Goal: Check status: Check status

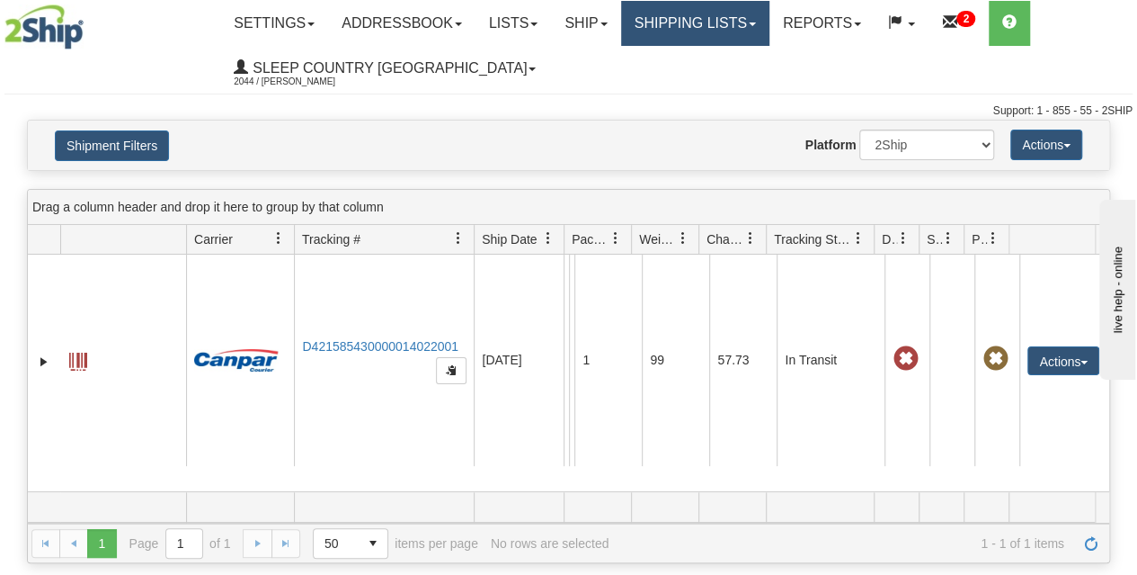
click at [673, 31] on link "Shipping lists" at bounding box center [695, 23] width 148 height 45
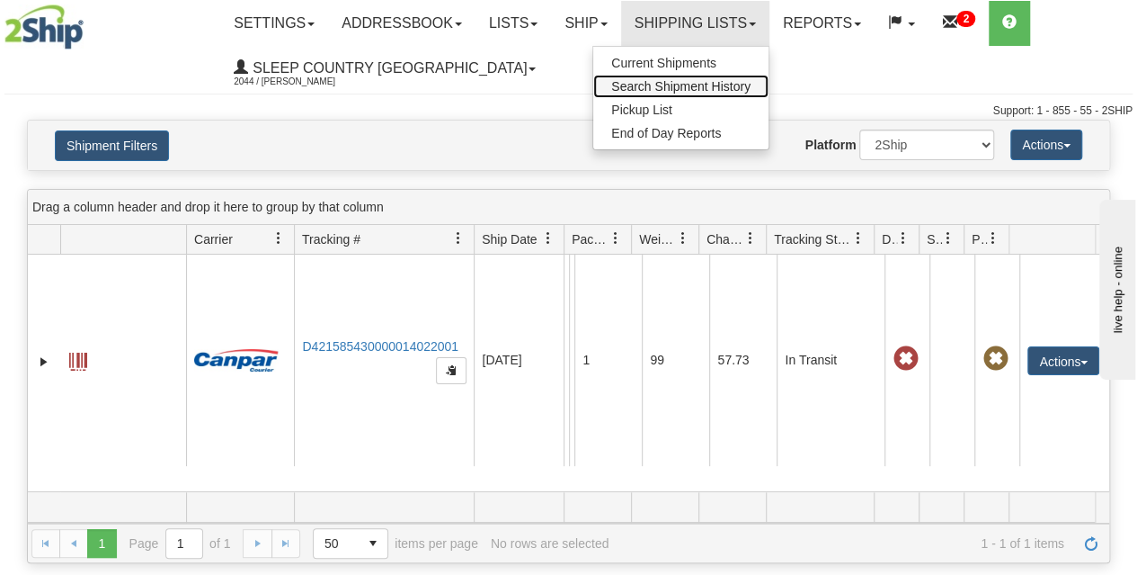
click at [681, 87] on span "Search Shipment History" at bounding box center [680, 86] width 139 height 14
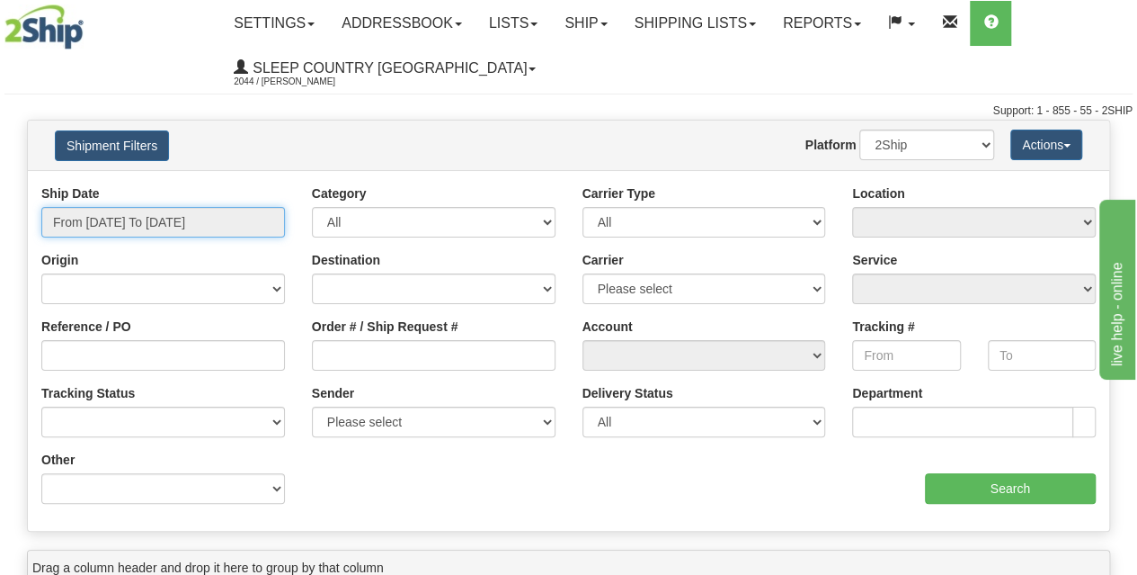
click at [199, 217] on input "From [DATE] To [DATE]" at bounding box center [163, 222] width 244 height 31
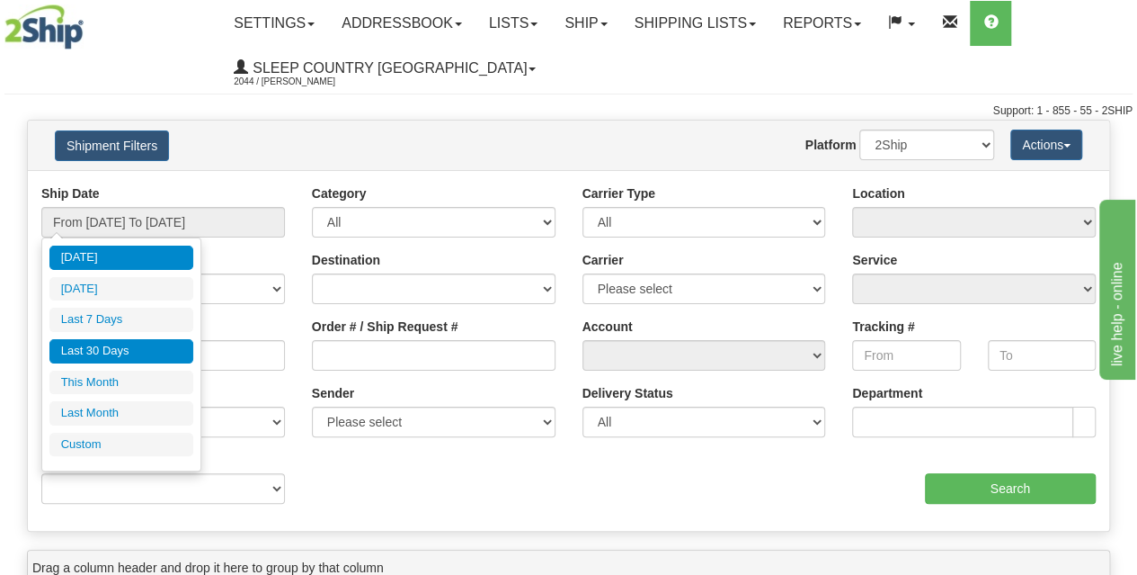
click at [99, 350] on li "Last 30 Days" at bounding box center [121, 351] width 144 height 24
type input "From [DATE] To [DATE]"
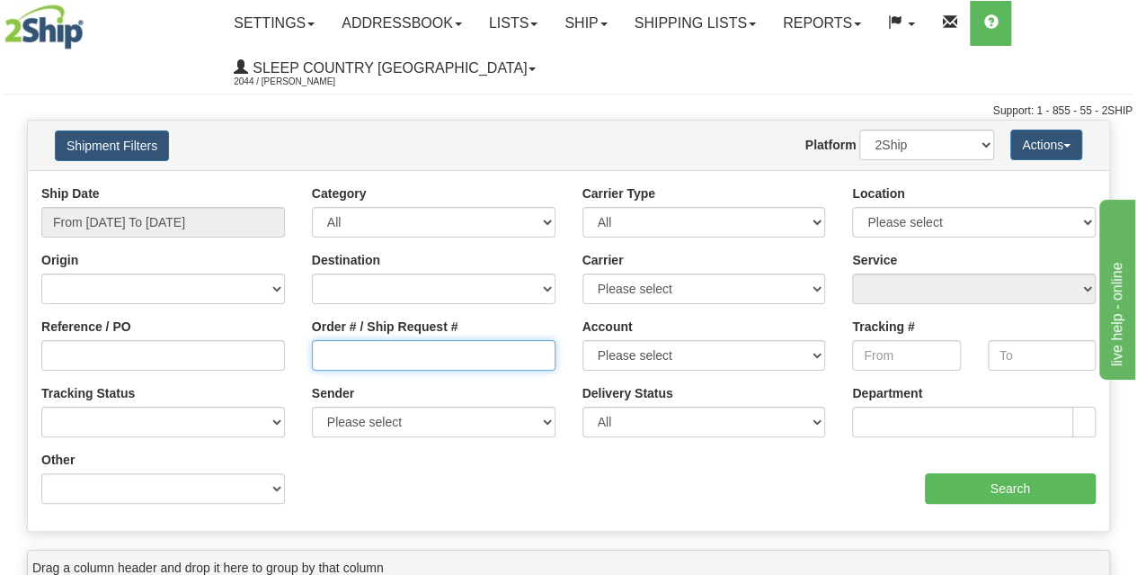
click at [378, 355] on input "Order # / Ship Request #" at bounding box center [434, 355] width 244 height 31
paste input "9000I077767"
type input "9000I077767"
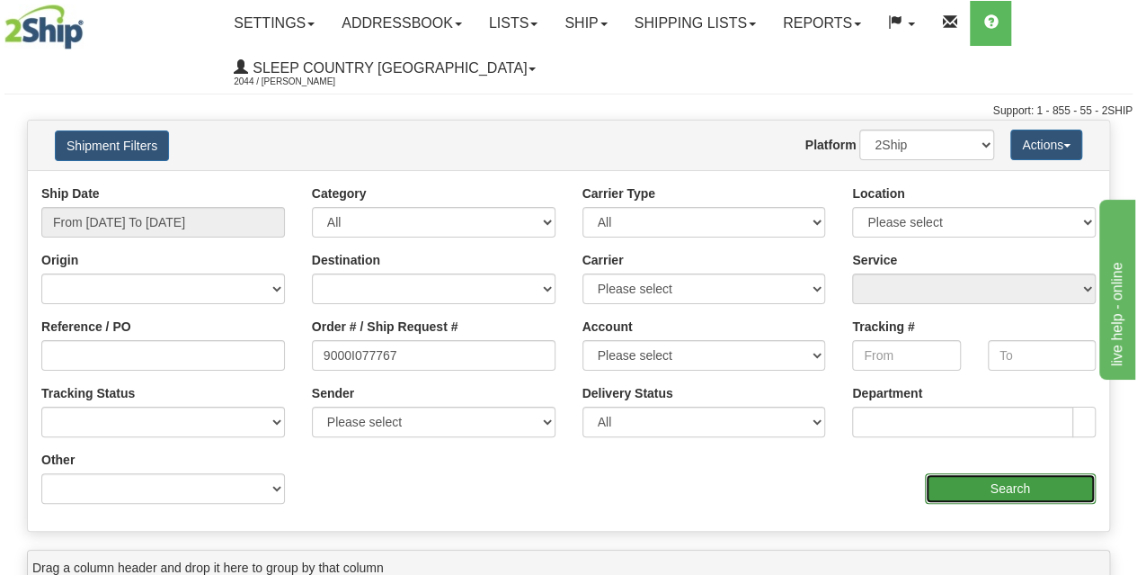
click at [966, 485] on input "Search" at bounding box center [1011, 488] width 172 height 31
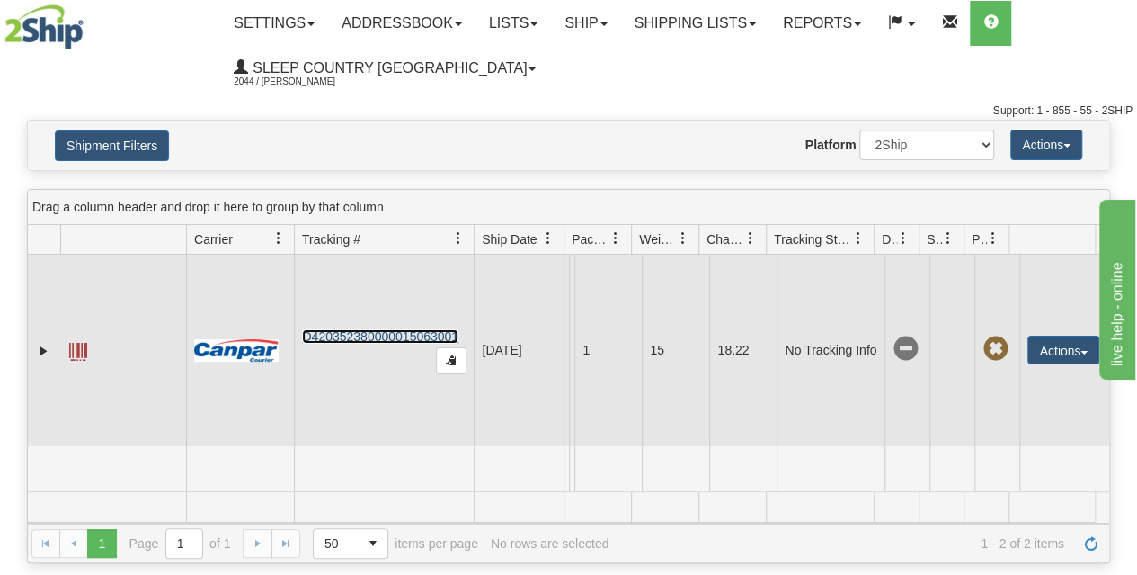
click at [350, 332] on link "D420352380000015063001" at bounding box center [380, 336] width 156 height 14
click at [388, 335] on link "D420352380000015063001" at bounding box center [380, 336] width 156 height 14
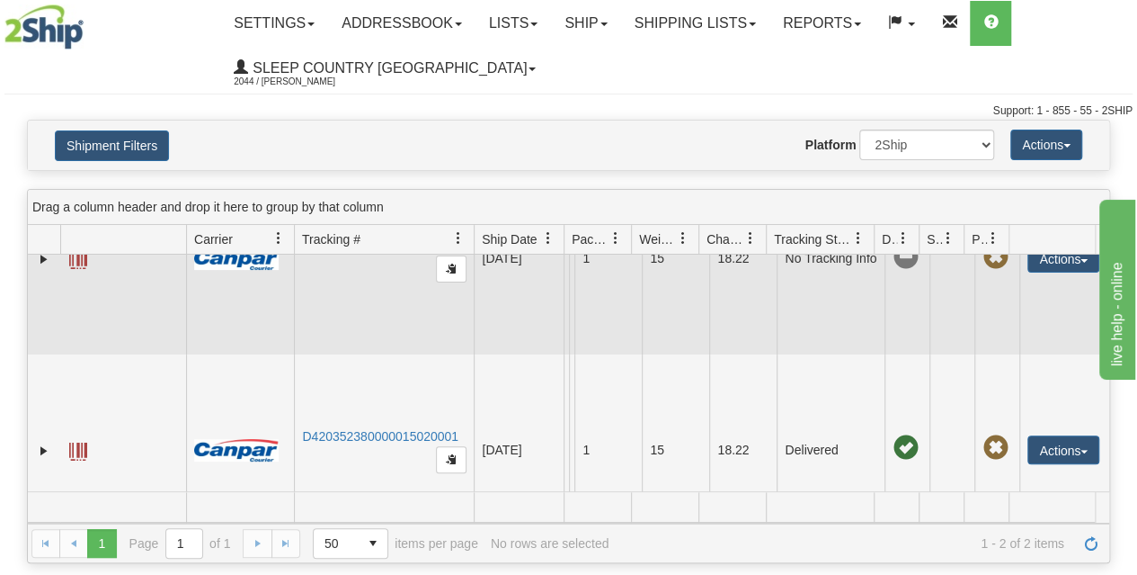
scroll to position [160, 0]
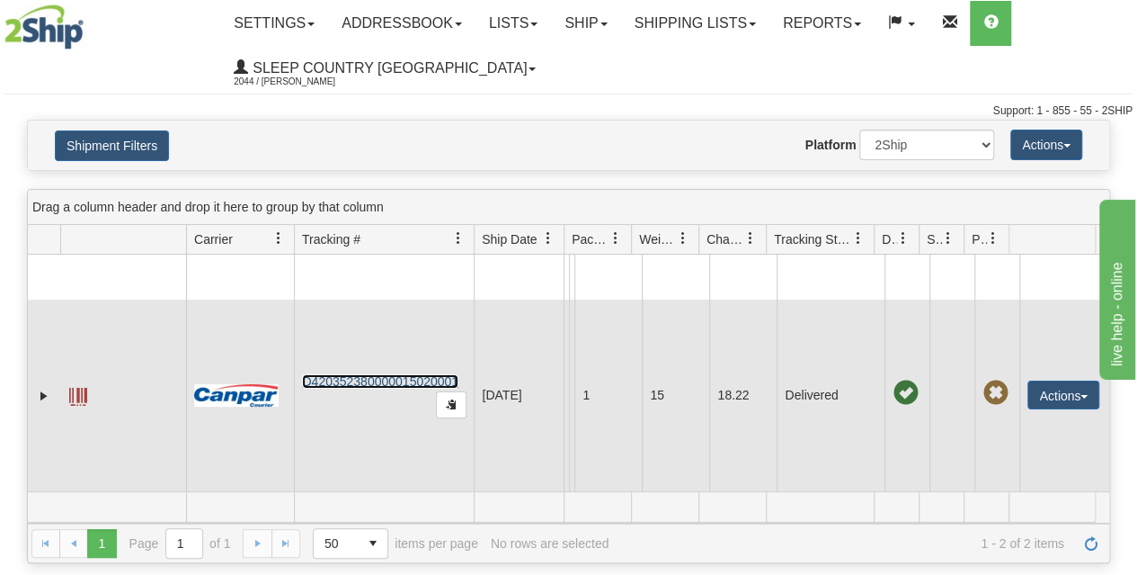
click at [380, 374] on link "D420352380000015020001" at bounding box center [380, 381] width 156 height 14
